Goal: Check status: Check status

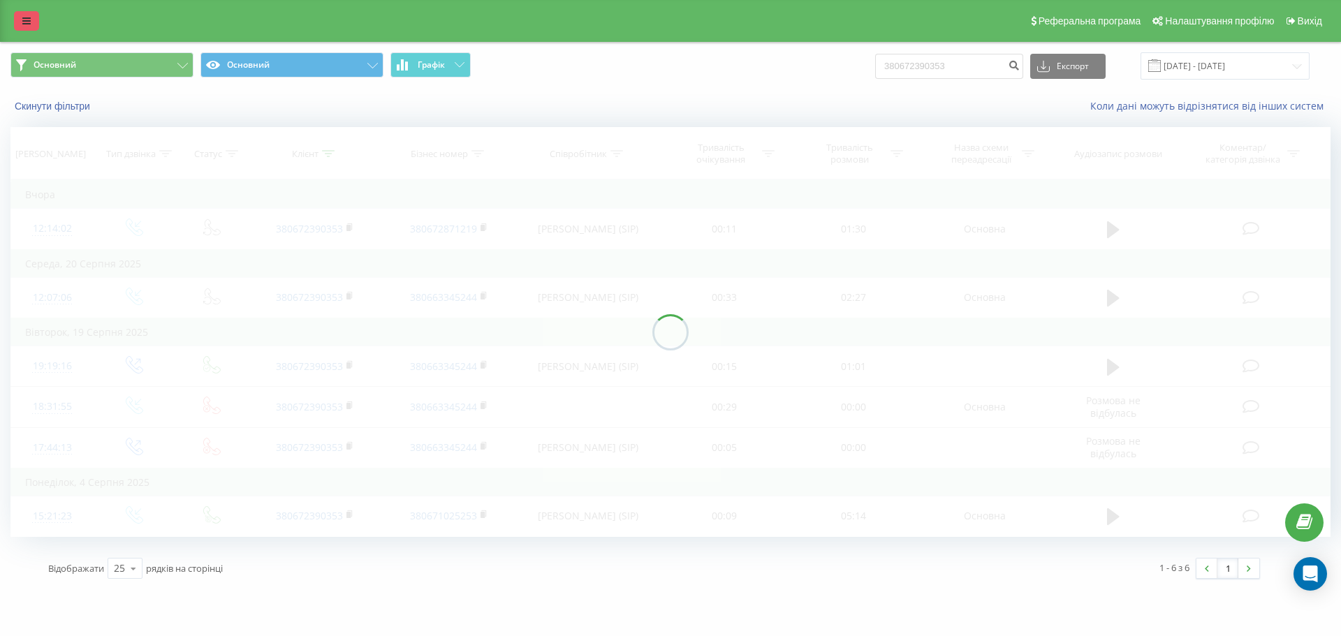
drag, startPoint x: 0, startPoint y: 0, endPoint x: 26, endPoint y: 22, distance: 34.2
click at [26, 22] on icon at bounding box center [26, 21] width 8 height 10
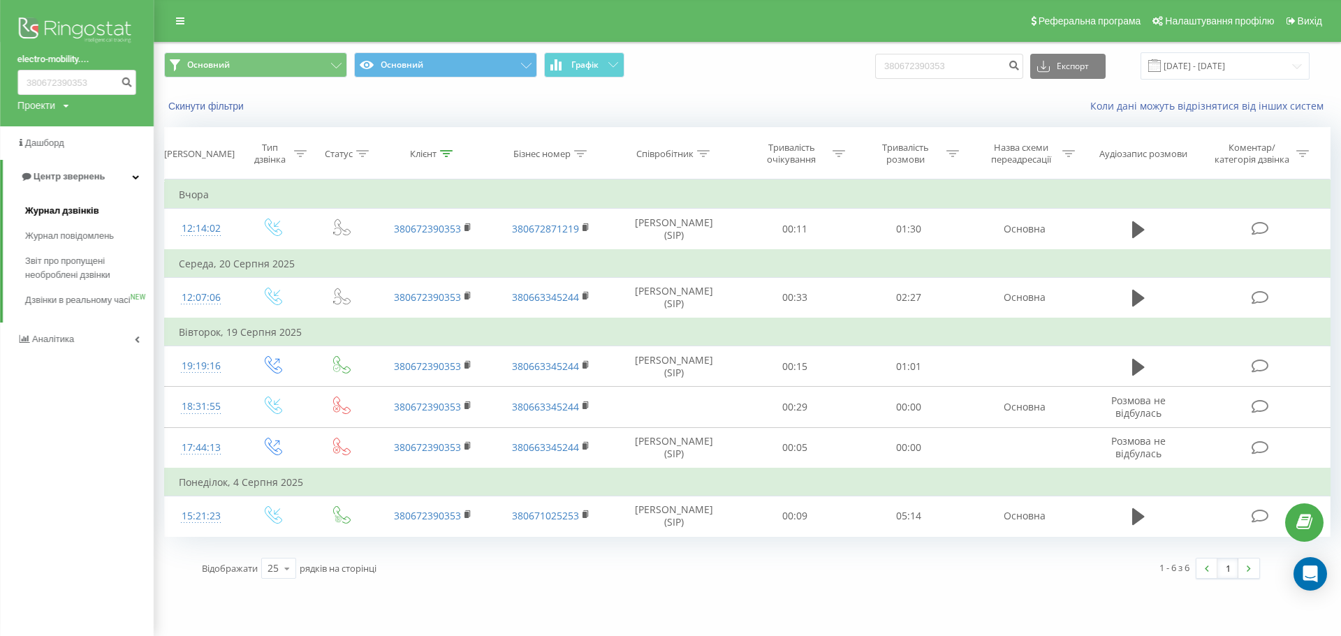
click at [61, 212] on span "Журнал дзвінків" at bounding box center [62, 211] width 74 height 14
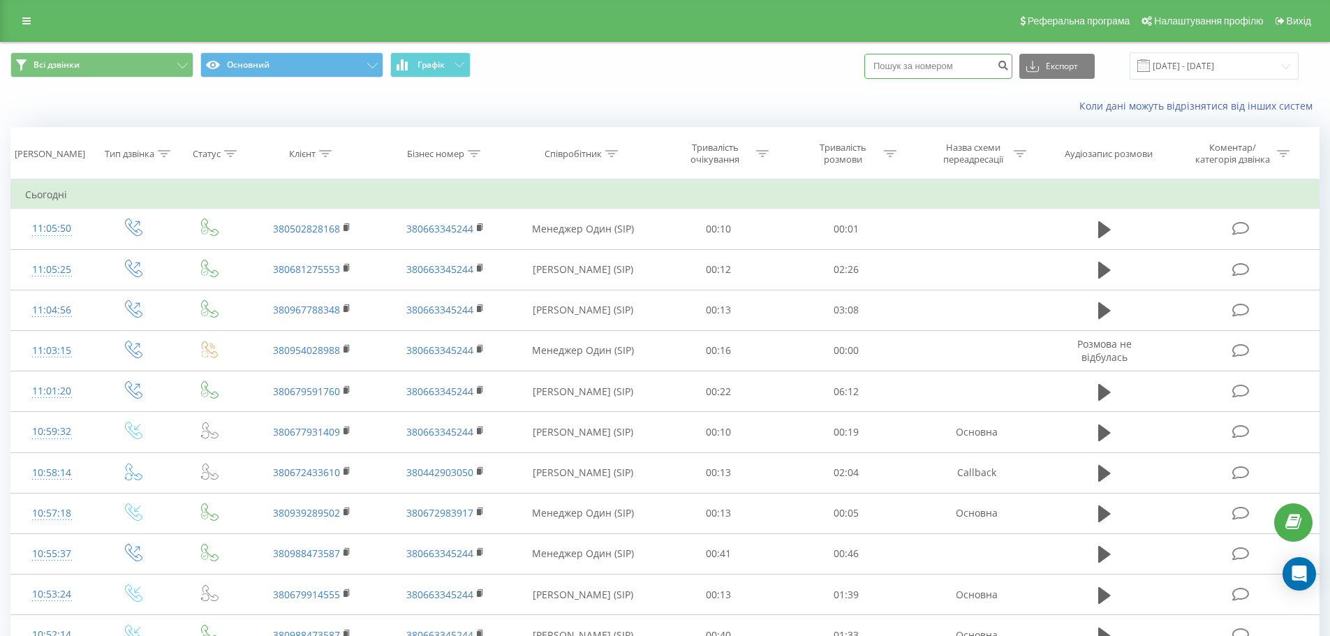
click at [941, 68] on input at bounding box center [939, 66] width 148 height 25
click at [927, 66] on input at bounding box center [939, 66] width 148 height 25
paste input "380672390353"
type input "380672390353"
click at [1009, 64] on icon "submit" at bounding box center [1003, 63] width 12 height 8
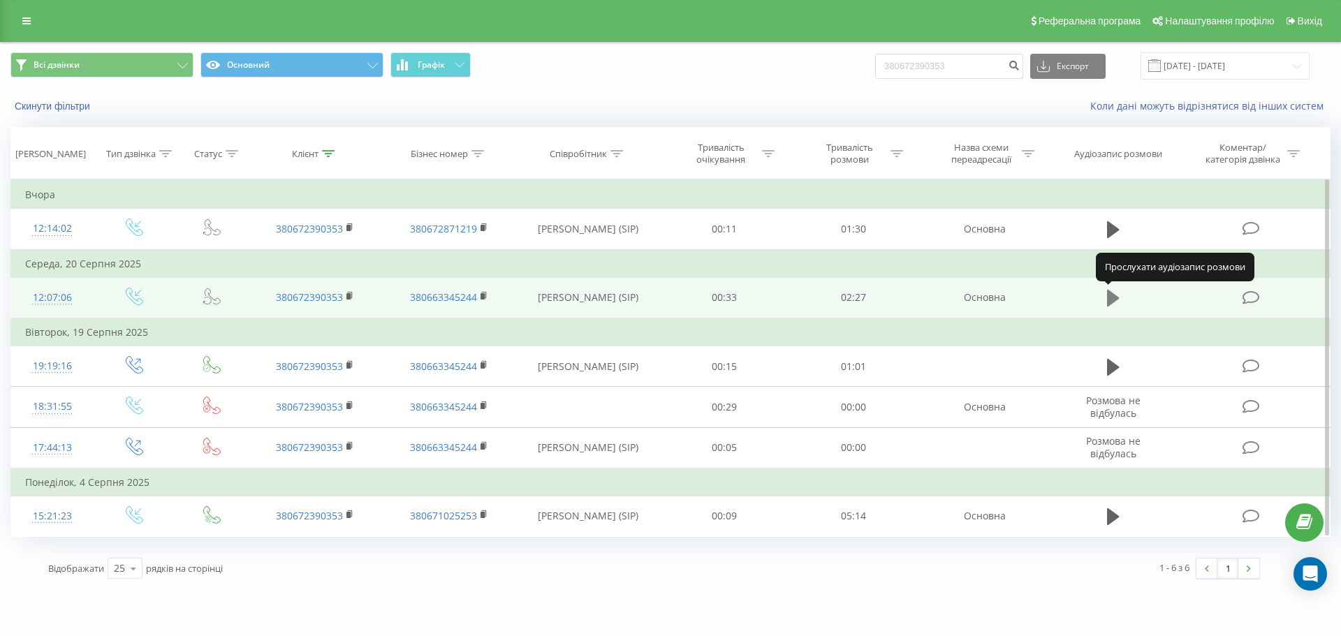
click at [1106, 297] on button at bounding box center [1113, 298] width 21 height 21
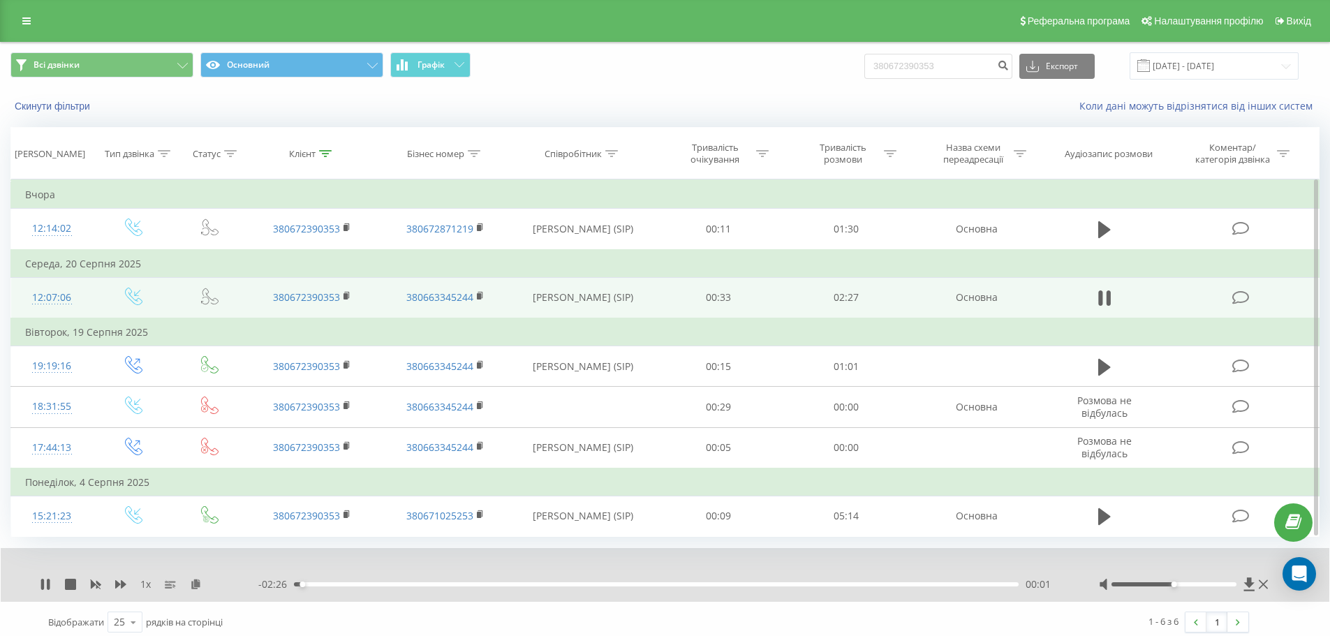
click at [531, 584] on div "00:01" at bounding box center [656, 584] width 725 height 4
click at [671, 583] on div "00:49" at bounding box center [656, 584] width 725 height 4
click at [728, 585] on div "01:18" at bounding box center [656, 584] width 725 height 4
click at [768, 587] on div "01:28" at bounding box center [656, 584] width 725 height 4
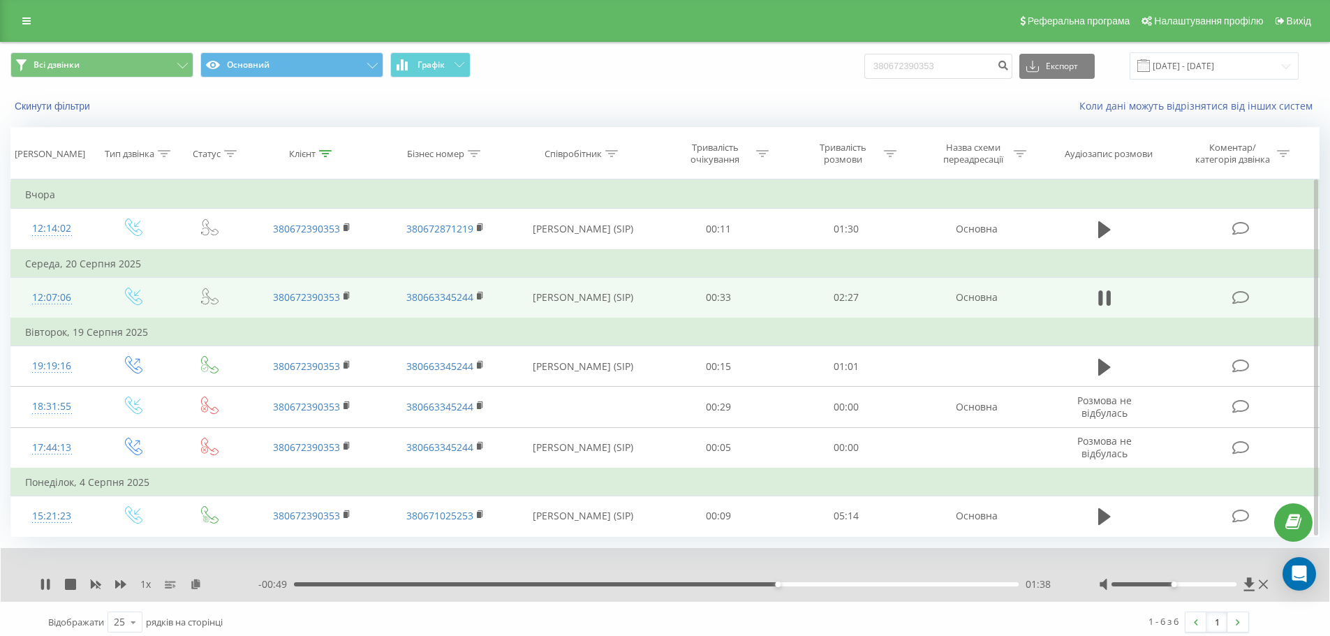
click at [815, 585] on div "01:38" at bounding box center [656, 584] width 725 height 4
click at [867, 585] on div "01:47" at bounding box center [656, 584] width 725 height 4
click at [920, 582] on div "02:00" at bounding box center [656, 584] width 725 height 4
click at [953, 587] on div "- 00:19 02:08 02:08" at bounding box center [661, 585] width 806 height 14
click at [982, 585] on div "02:20" at bounding box center [656, 584] width 725 height 4
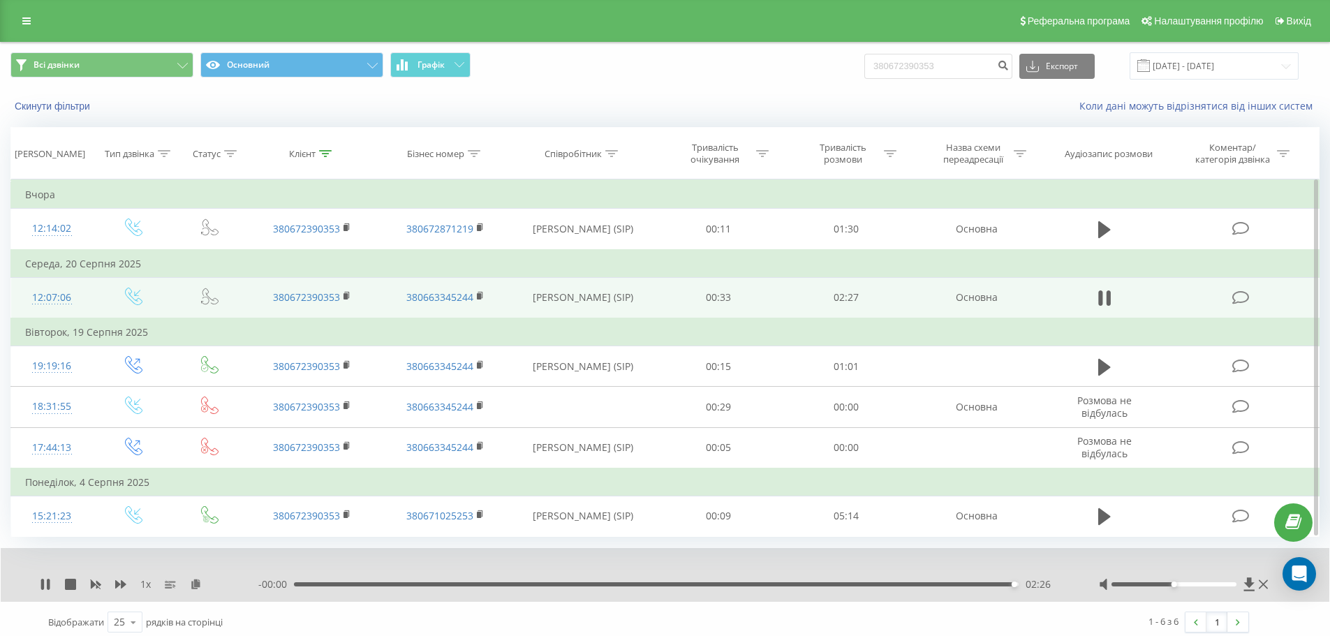
click at [747, 98] on div "Скинути фільтри Коли дані можуть відрізнятися вiд інших систем" at bounding box center [665, 106] width 1329 height 34
click at [656, 82] on div "Всі дзвінки Основний Графік 380672390353 Експорт .csv .xls .xlsx 22.05.2025 - 2…" at bounding box center [665, 66] width 1329 height 47
